Goal: Transaction & Acquisition: Purchase product/service

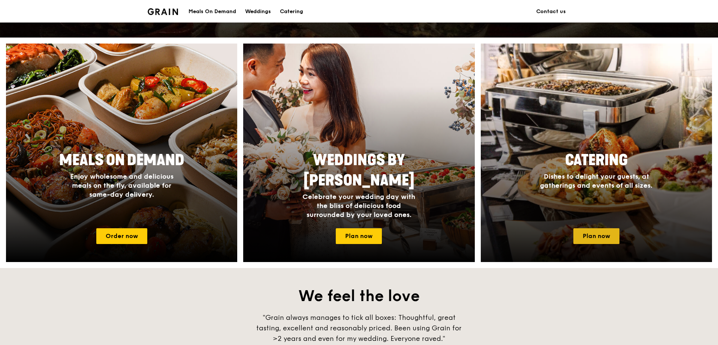
click at [606, 234] on link "Plan now" at bounding box center [597, 236] width 46 height 16
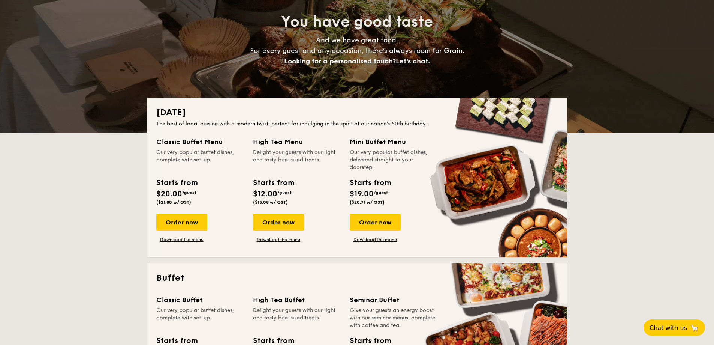
scroll to position [75, 0]
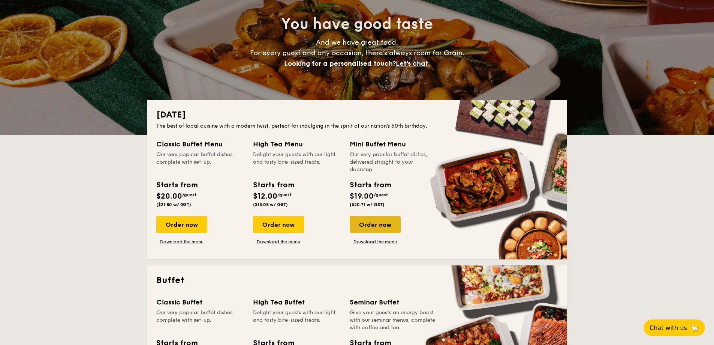
click at [382, 225] on div "Order now" at bounding box center [375, 224] width 51 height 16
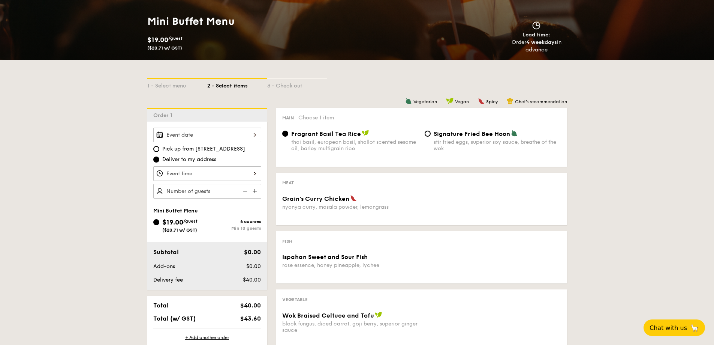
scroll to position [225, 0]
